Goal: Task Accomplishment & Management: Complete application form

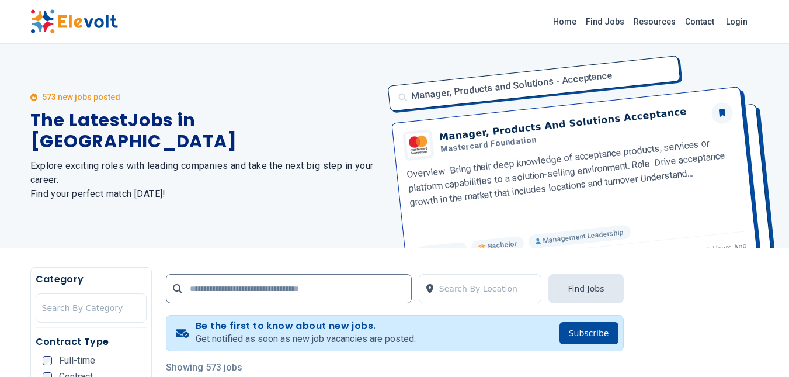
drag, startPoint x: 456, startPoint y: 94, endPoint x: 565, endPoint y: 93, distance: 108.7
click at [565, 93] on div "Manager, Products and Solutions - Acceptance Manager, Products And Solutions Ac…" at bounding box center [570, 146] width 379 height 204
click at [581, 76] on div "Manager, Products and Solutions - Acceptance Manager, Products And Solutions Ac…" at bounding box center [570, 146] width 379 height 204
drag, startPoint x: 584, startPoint y: 148, endPoint x: 405, endPoint y: 141, distance: 178.4
click at [405, 141] on div "Manager, Products and Solutions - Acceptance Manager, Products And Solutions Ac…" at bounding box center [570, 146] width 379 height 204
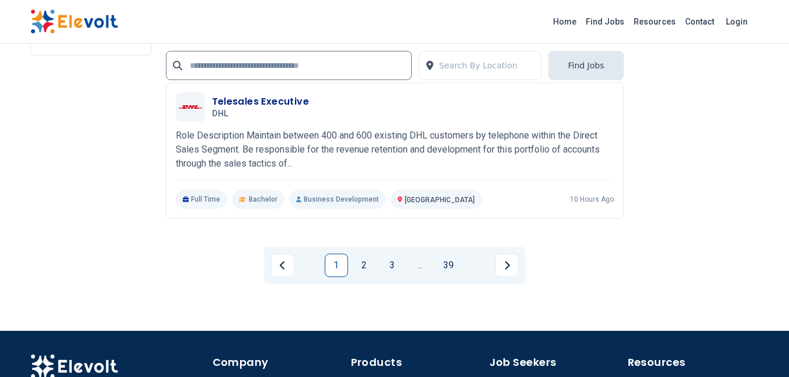
scroll to position [3038, 0]
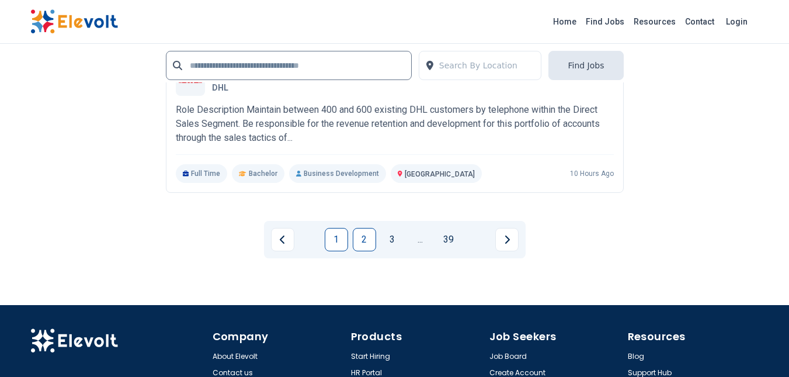
click at [364, 240] on link "2" at bounding box center [364, 239] width 23 height 23
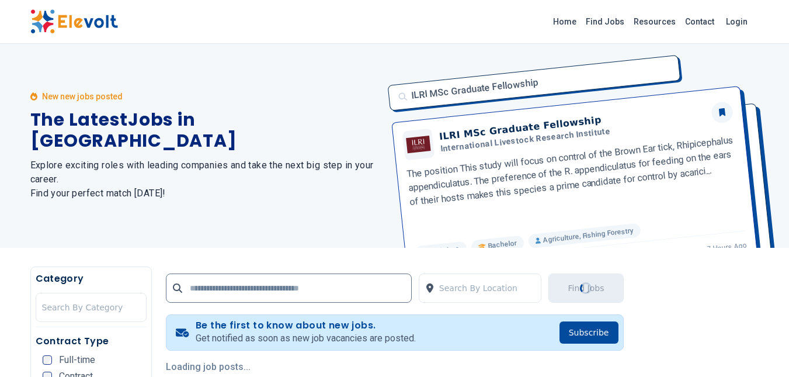
scroll to position [0, 0]
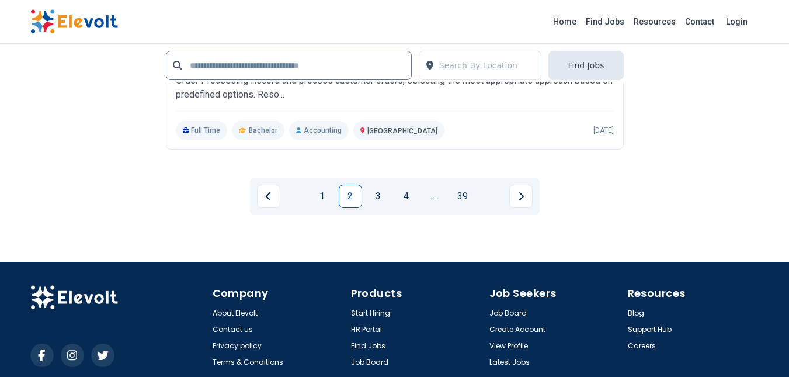
scroll to position [2628, 0]
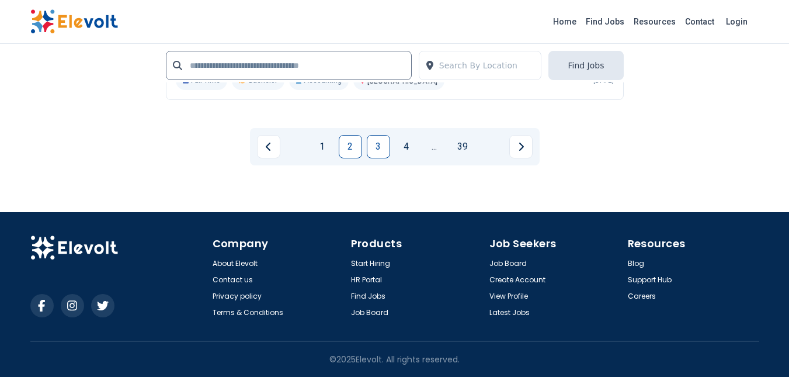
click at [382, 143] on link "3" at bounding box center [378, 146] width 23 height 23
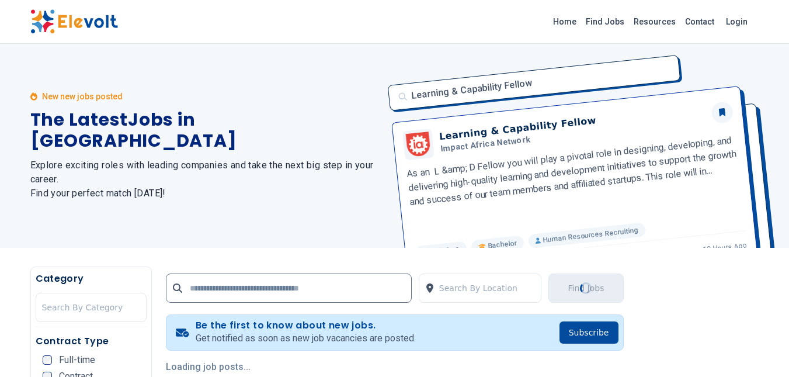
scroll to position [0, 0]
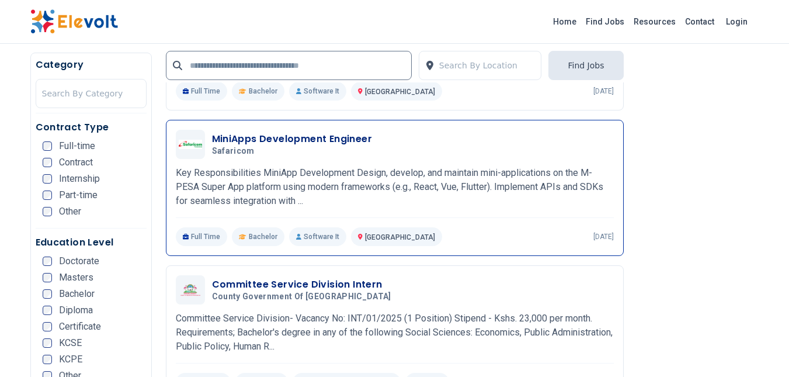
scroll to position [1227, 0]
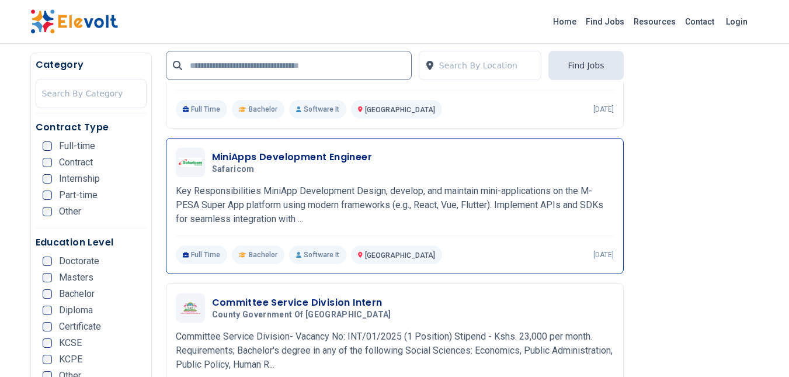
click at [255, 157] on h3 "MiniApps Development Engineer" at bounding box center [292, 157] width 161 height 14
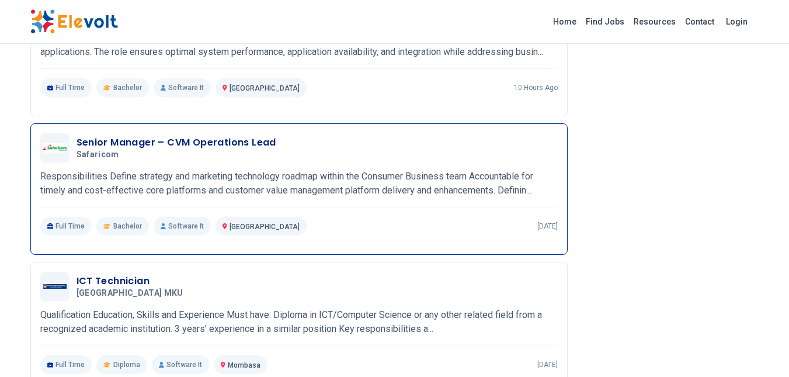
scroll to position [1227, 0]
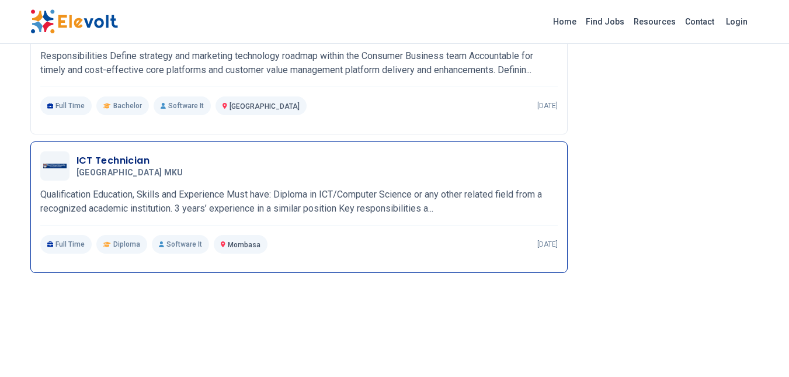
click at [162, 189] on p "Qualification Education, Skills and Experience Must have: Diploma in ICT/Comput…" at bounding box center [299, 202] width 518 height 28
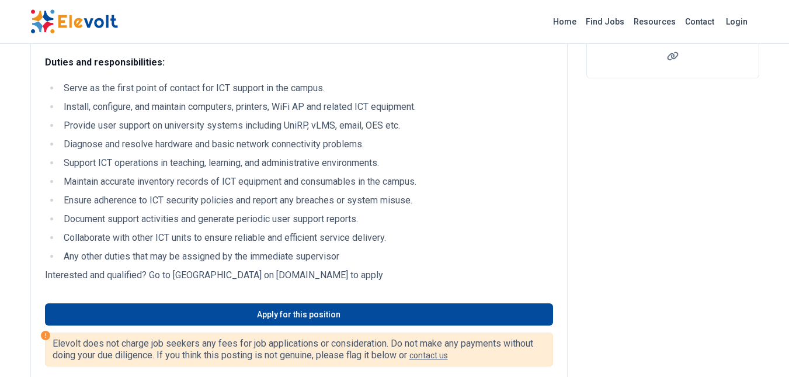
scroll to position [292, 0]
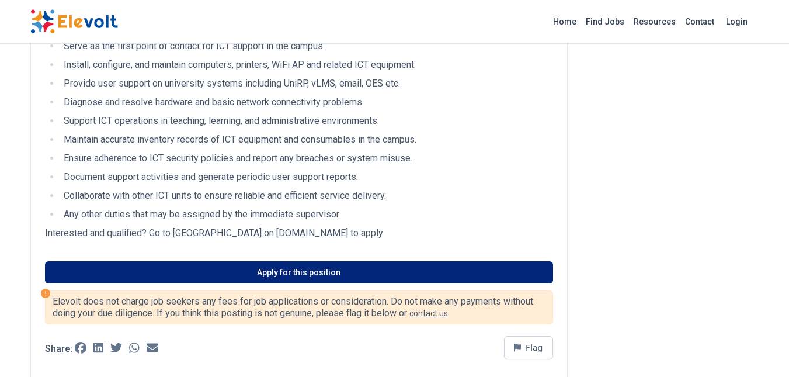
click at [292, 265] on link "Apply for this position" at bounding box center [299, 272] width 508 height 22
